Goal: Task Accomplishment & Management: Manage account settings

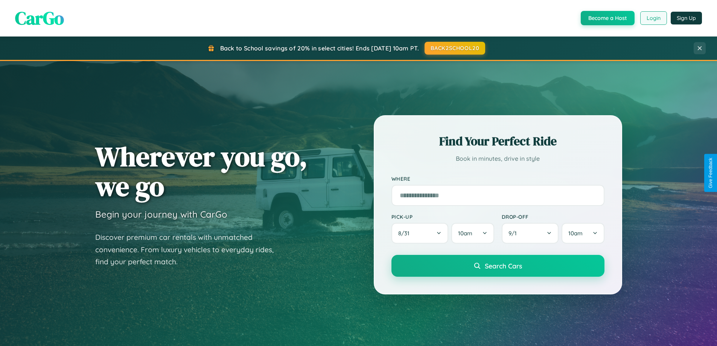
click at [653, 18] on button "Login" at bounding box center [653, 18] width 27 height 14
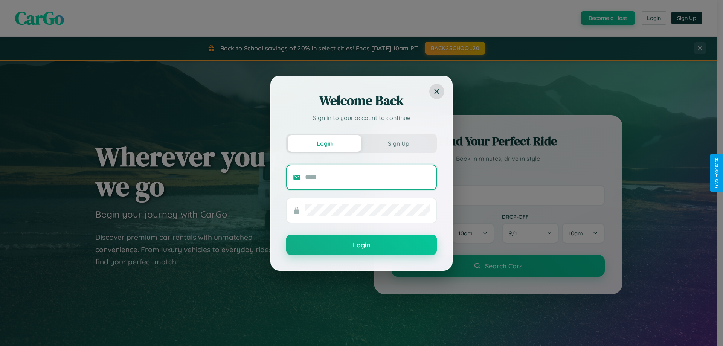
click at [367, 177] on input "text" at bounding box center [367, 177] width 125 height 12
type input "**********"
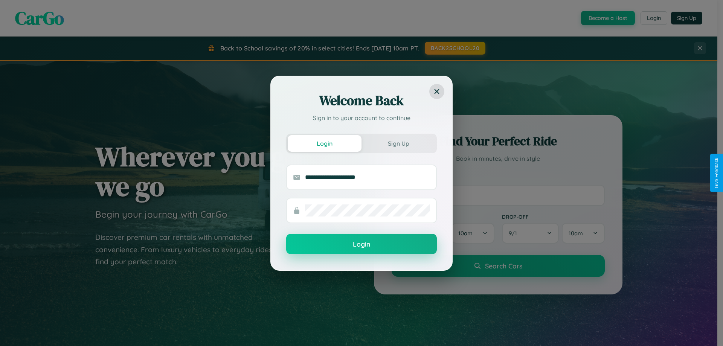
click at [361, 244] on button "Login" at bounding box center [361, 244] width 151 height 20
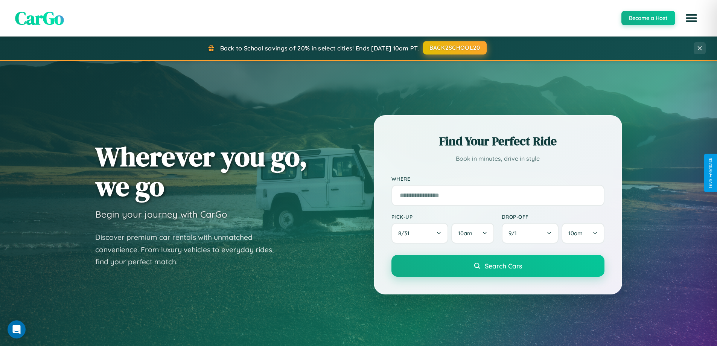
click at [454, 48] on button "BACK2SCHOOL20" at bounding box center [455, 48] width 64 height 14
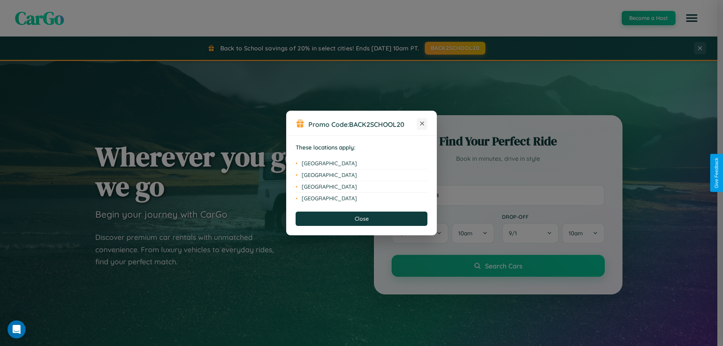
click at [422, 124] on icon at bounding box center [422, 124] width 4 height 4
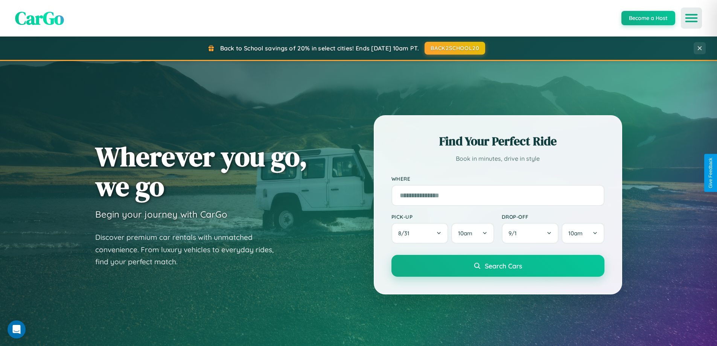
click at [692, 18] on icon "Open menu" at bounding box center [691, 18] width 11 height 7
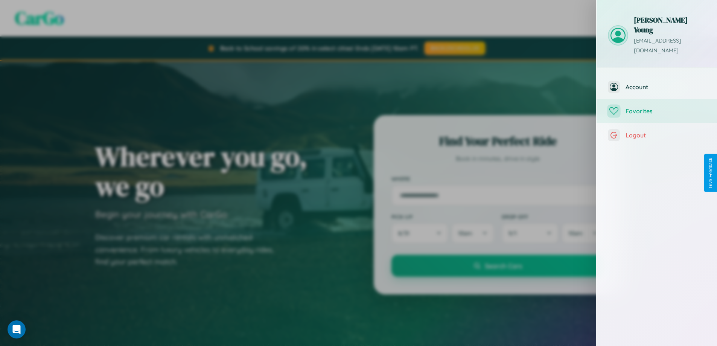
click at [657, 107] on span "Favorites" at bounding box center [666, 111] width 80 height 8
